Goal: Find specific page/section: Find specific page/section

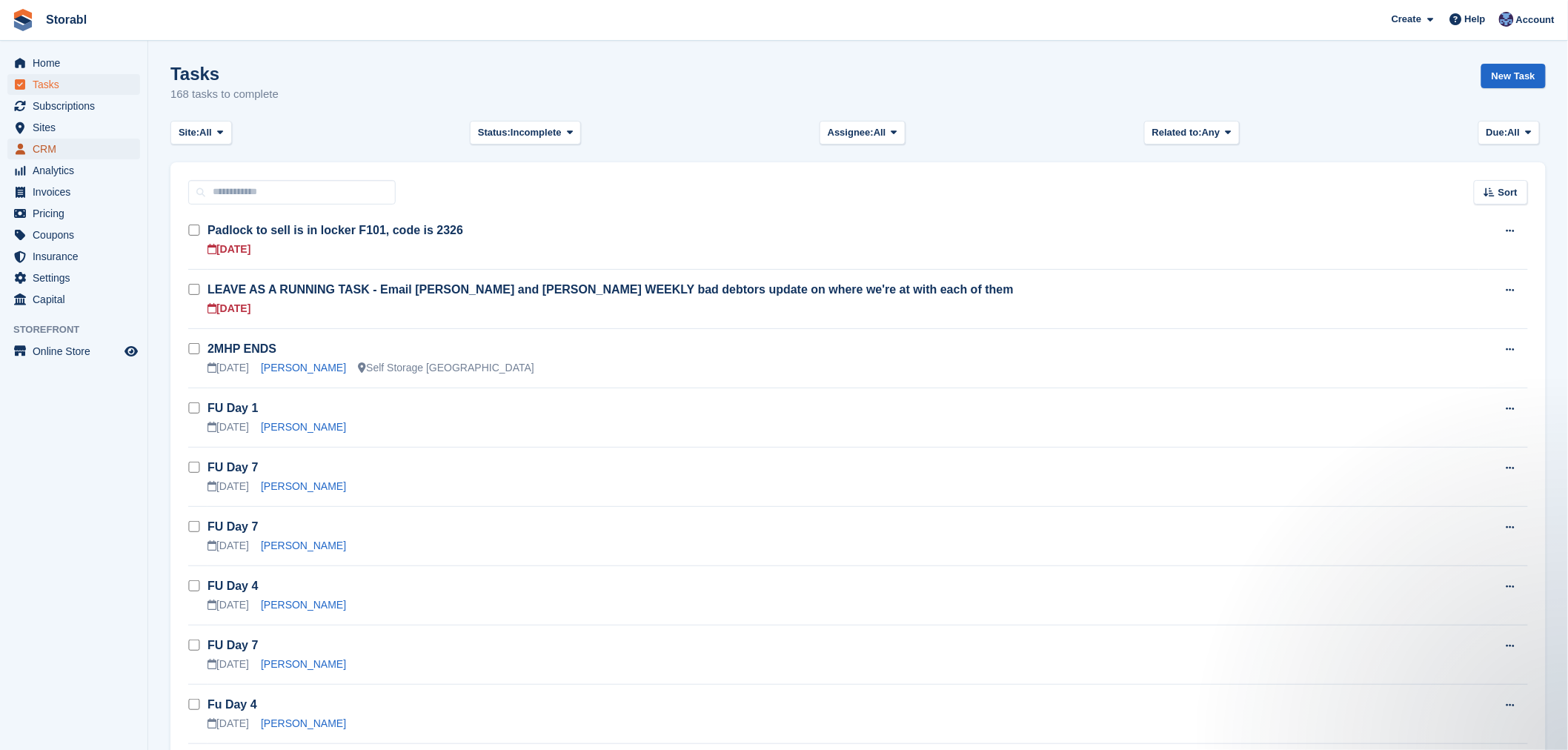
click at [42, 143] on span "CRM" at bounding box center [76, 149] width 89 height 21
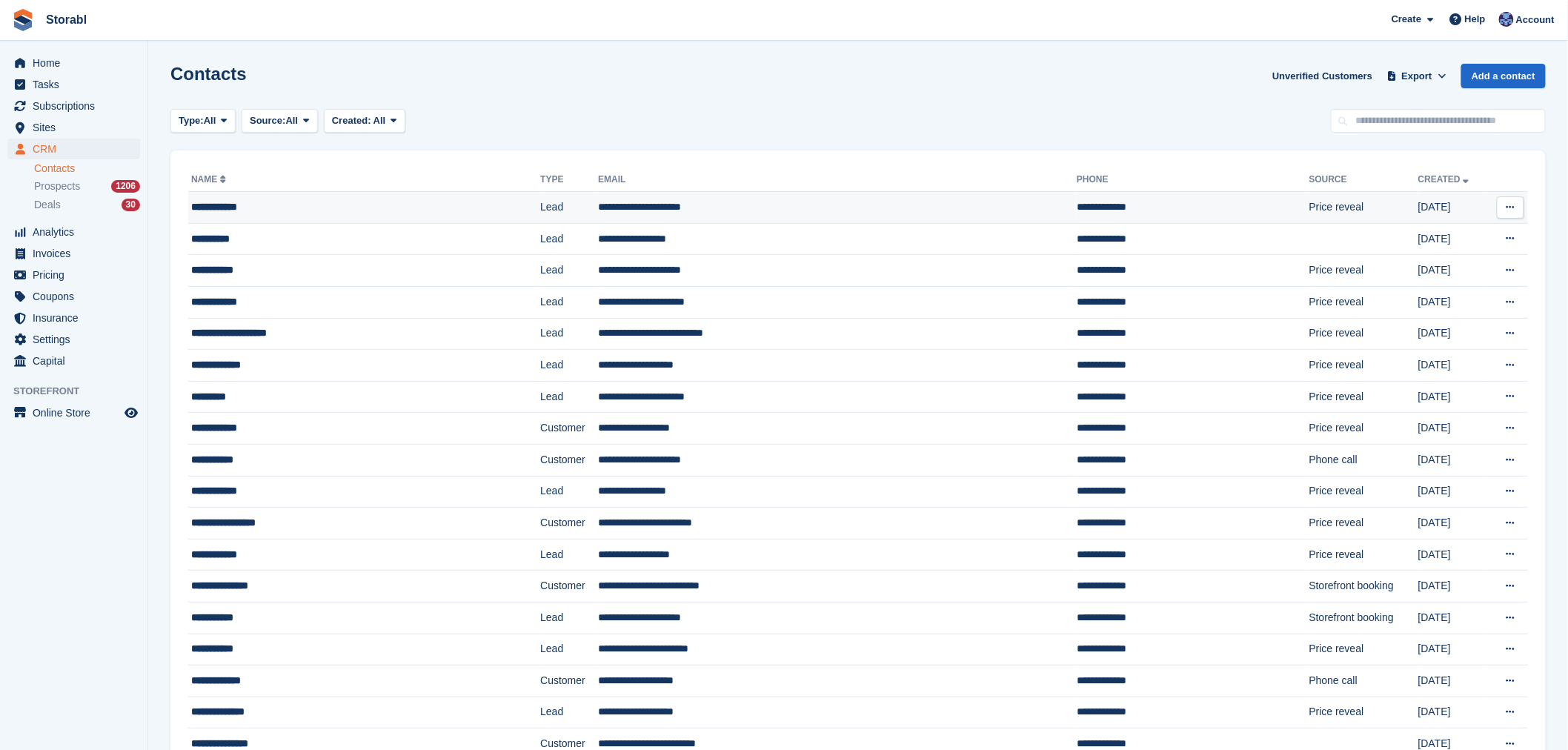
click at [441, 209] on div "**********" at bounding box center [326, 207] width 270 height 16
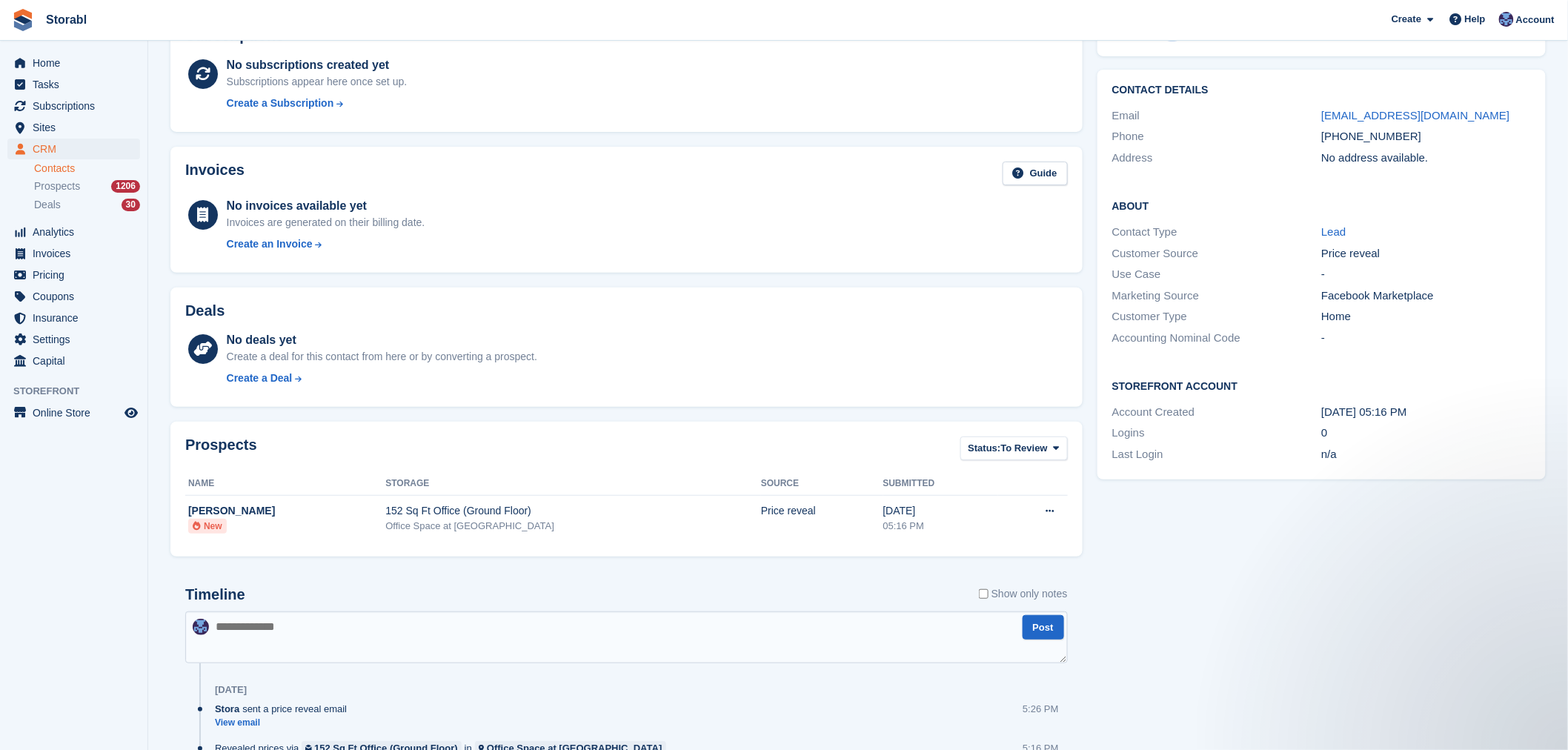
scroll to position [96, 0]
